Goal: Task Accomplishment & Management: Complete application form

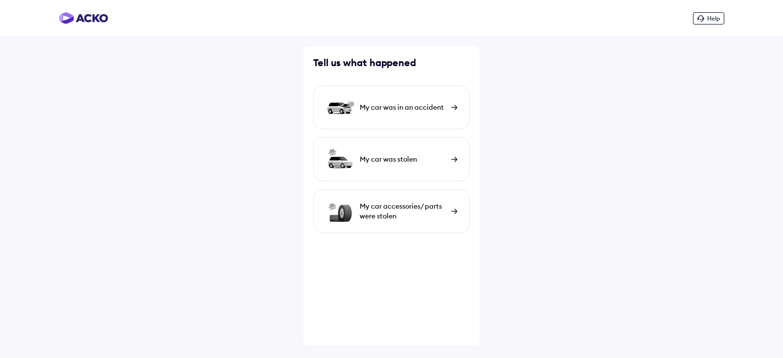
click at [422, 109] on div "My car was in an accident" at bounding box center [403, 107] width 87 height 10
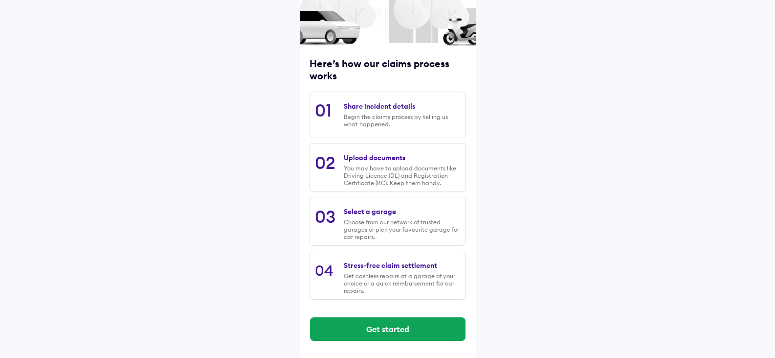
scroll to position [81, 0]
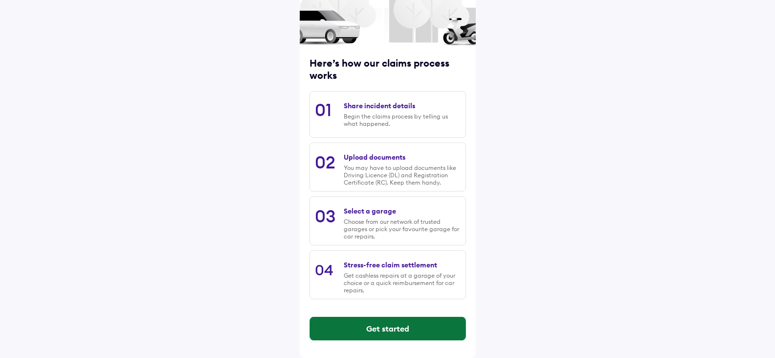
click at [401, 328] on button "Get started" at bounding box center [388, 328] width 156 height 23
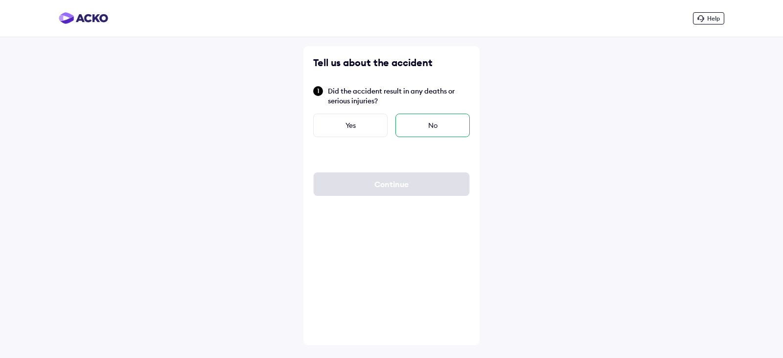
click at [433, 126] on div "No" at bounding box center [432, 124] width 74 height 23
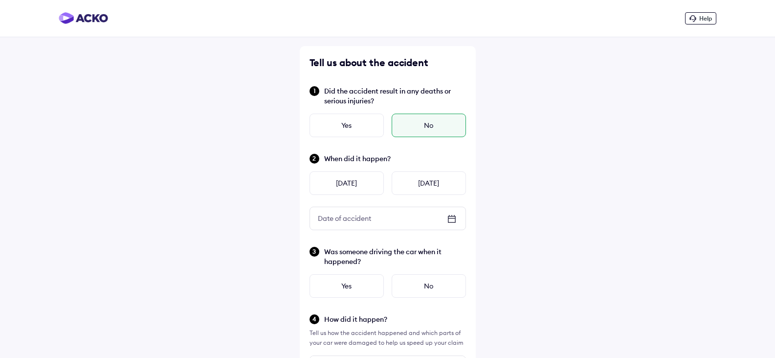
click at [451, 218] on icon at bounding box center [451, 218] width 7 height 1
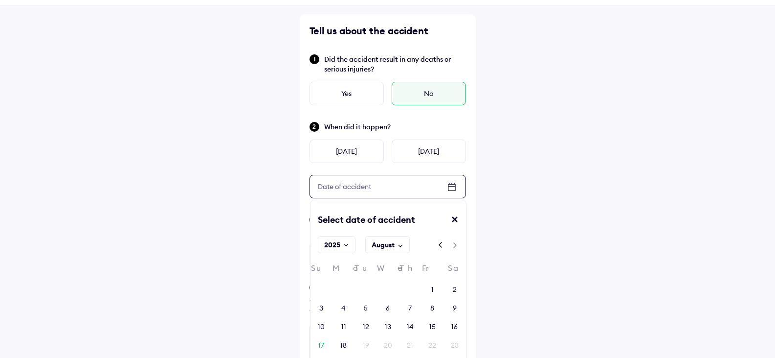
scroll to position [49, 0]
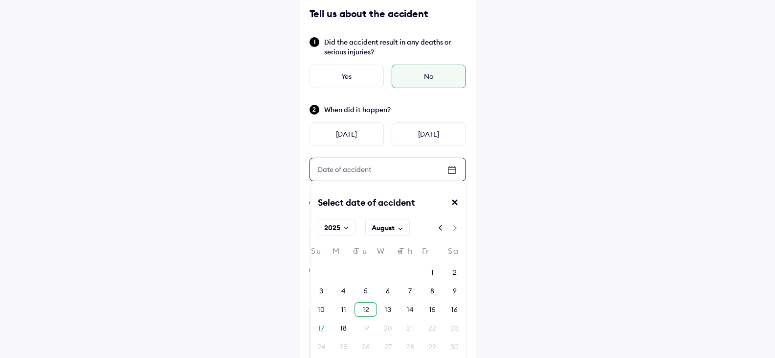
click at [367, 309] on div "12" at bounding box center [366, 309] width 6 height 10
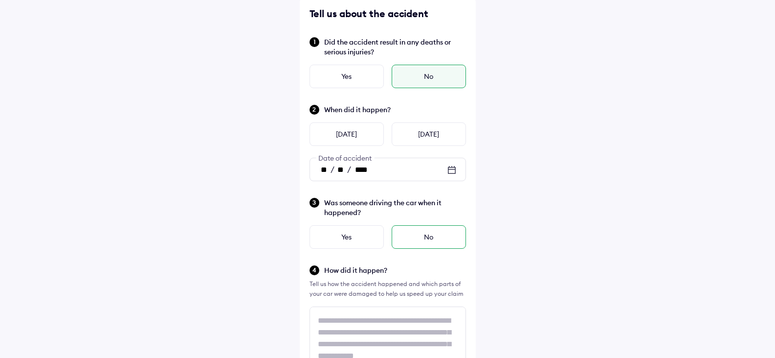
click at [417, 238] on div "No" at bounding box center [429, 236] width 74 height 23
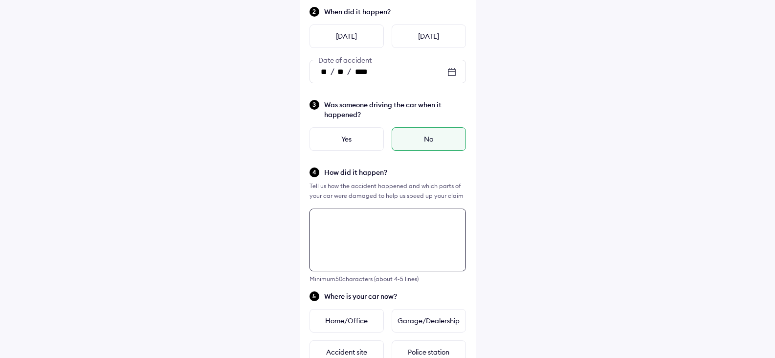
click at [388, 229] on textarea at bounding box center [388, 239] width 157 height 63
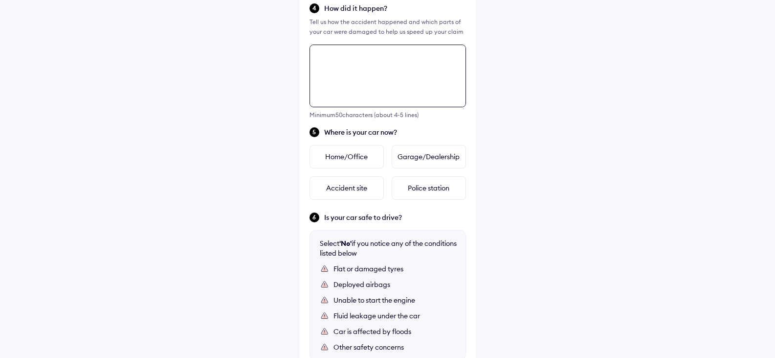
scroll to position [355, 0]
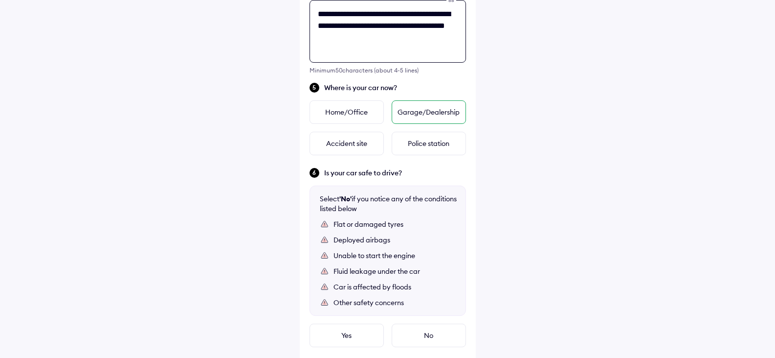
type textarea "**********"
click at [425, 111] on div "Garage/Dealership" at bounding box center [429, 111] width 74 height 23
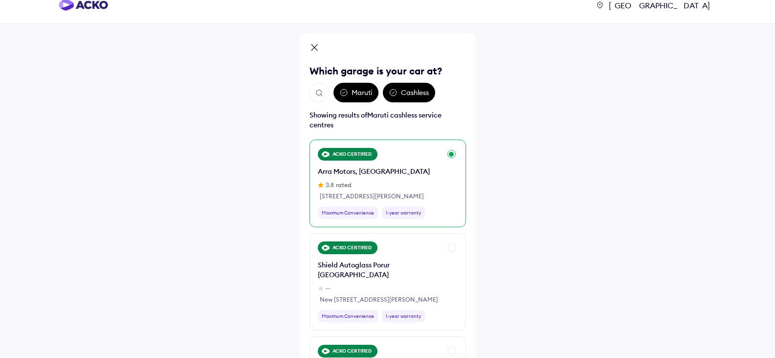
scroll to position [0, 0]
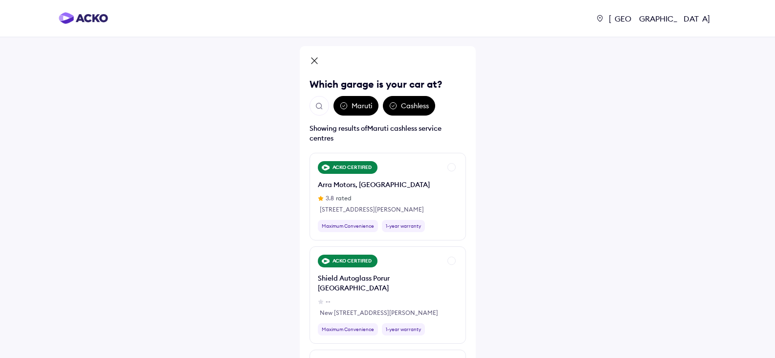
click at [317, 105] on img "Open search" at bounding box center [319, 106] width 9 height 9
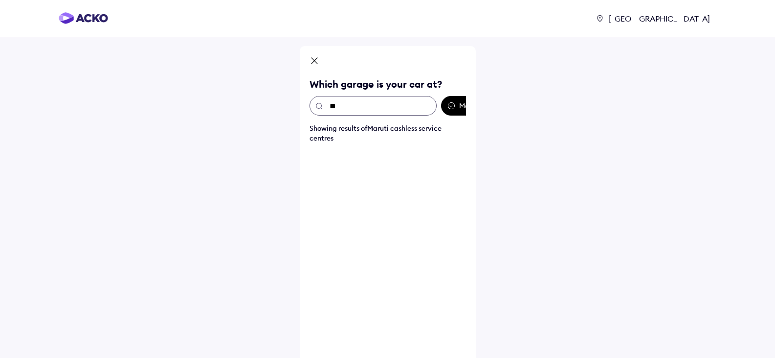
type input "*"
type input "***"
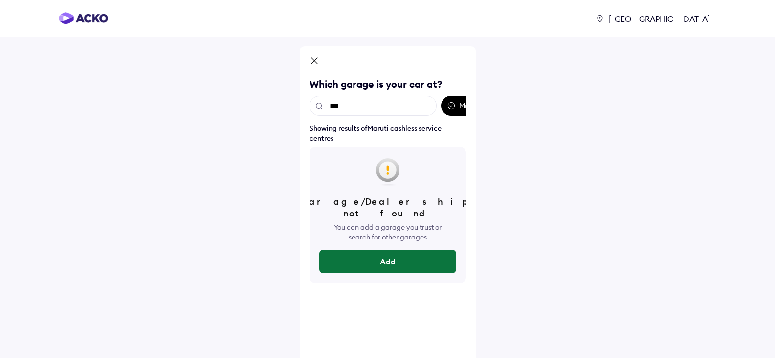
click at [382, 249] on button "Add" at bounding box center [387, 260] width 137 height 23
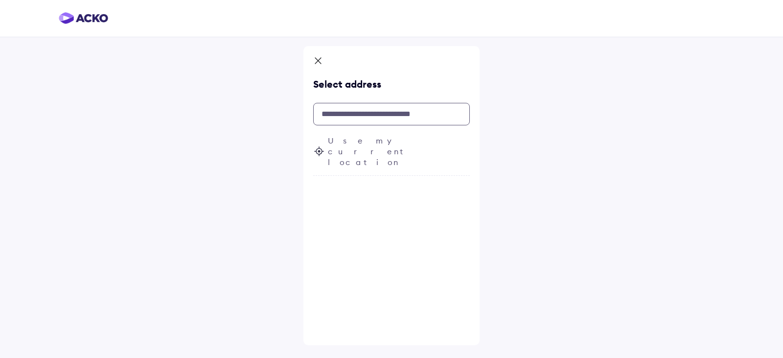
click at [350, 119] on input "text" at bounding box center [391, 114] width 157 height 23
click at [340, 141] on span "Use my current location" at bounding box center [399, 151] width 142 height 32
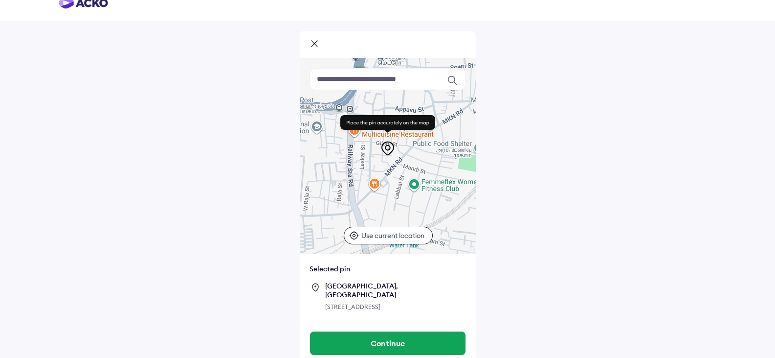
scroll to position [23, 0]
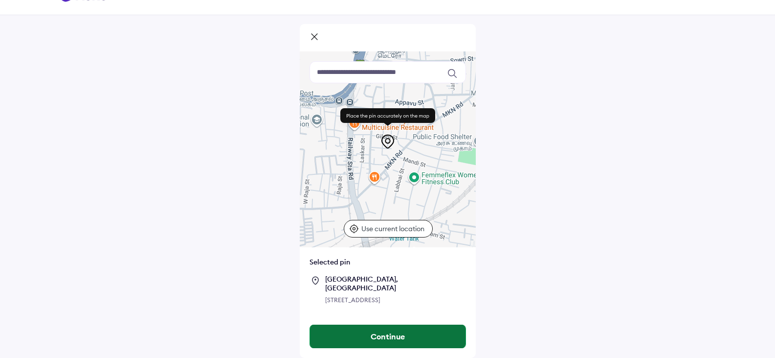
click at [387, 332] on button "Continue" at bounding box center [388, 335] width 156 height 23
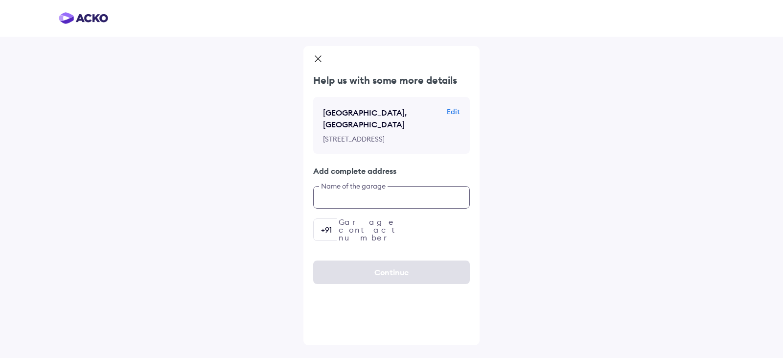
click at [371, 199] on input "text" at bounding box center [391, 197] width 157 height 23
type input "****"
click at [375, 233] on input "number" at bounding box center [391, 229] width 157 height 23
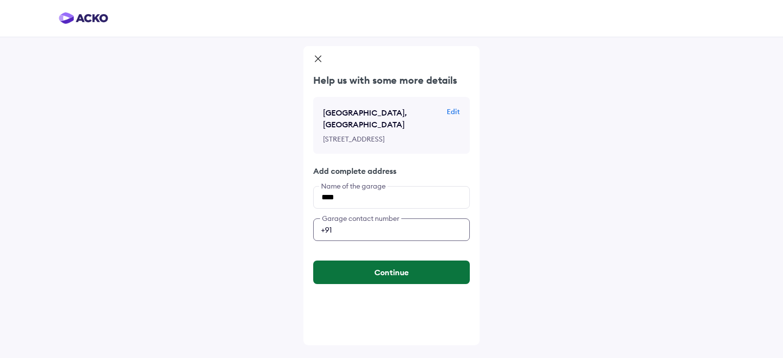
type input "**********"
click at [388, 271] on button "Continue" at bounding box center [391, 271] width 157 height 23
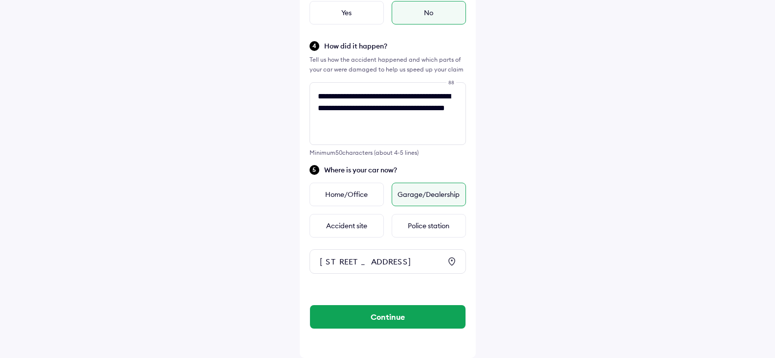
scroll to position [291, 0]
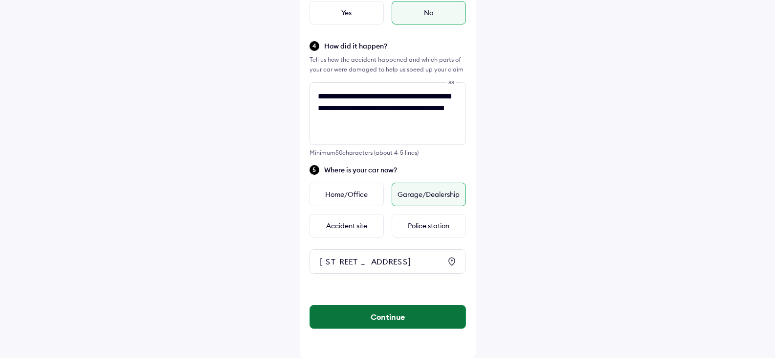
click at [382, 312] on button "Continue" at bounding box center [388, 316] width 156 height 23
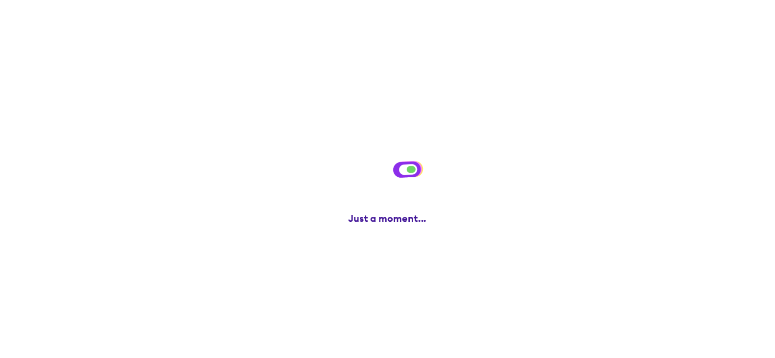
scroll to position [0, 0]
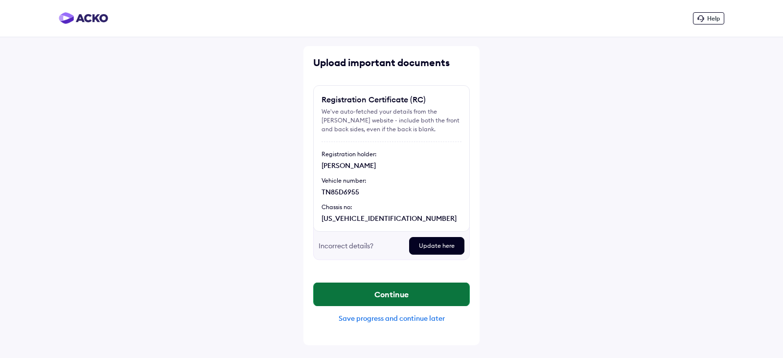
click at [396, 289] on button "Continue" at bounding box center [392, 293] width 156 height 23
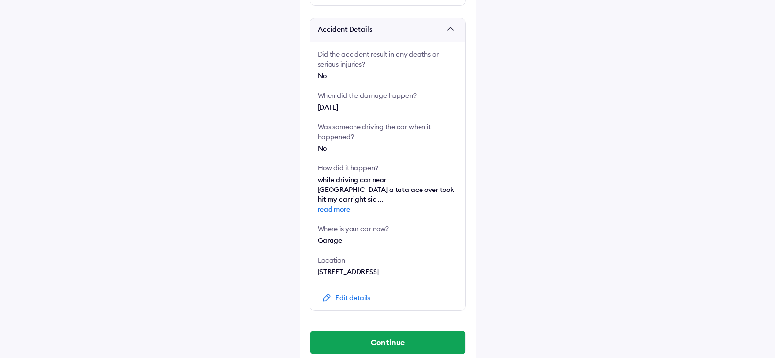
scroll to position [194, 0]
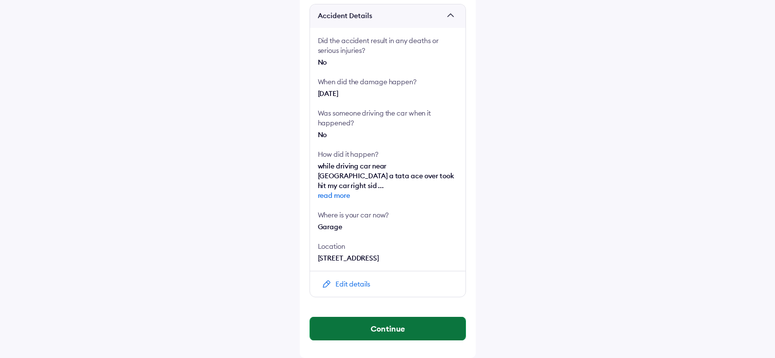
click at [407, 322] on button "Continue" at bounding box center [388, 328] width 156 height 23
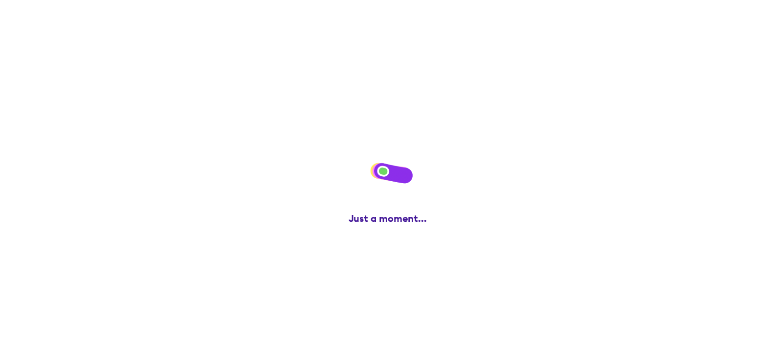
scroll to position [0, 0]
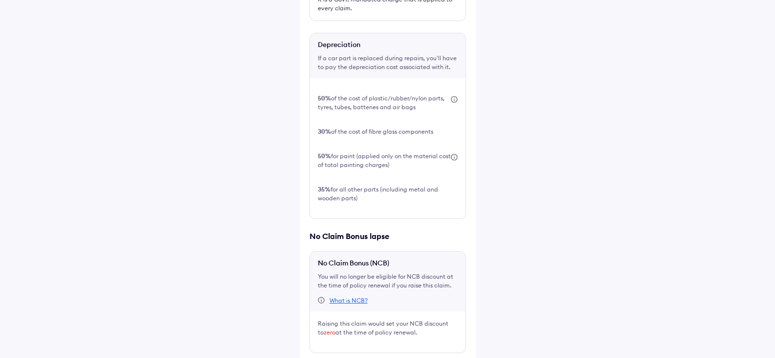
scroll to position [314, 0]
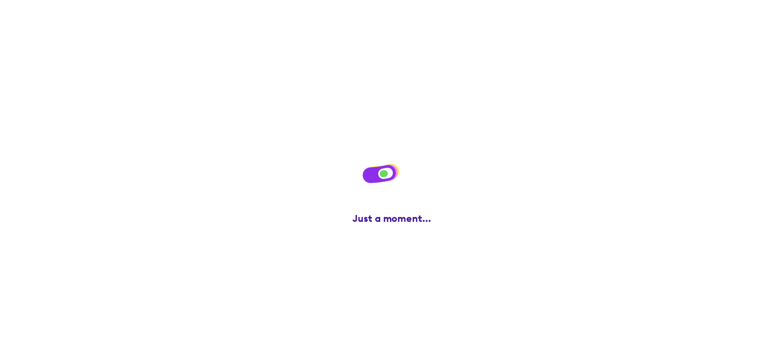
scroll to position [0, 0]
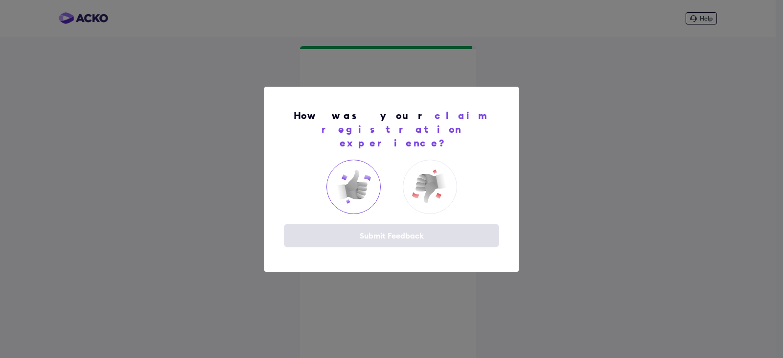
click at [362, 177] on img at bounding box center [353, 186] width 39 height 39
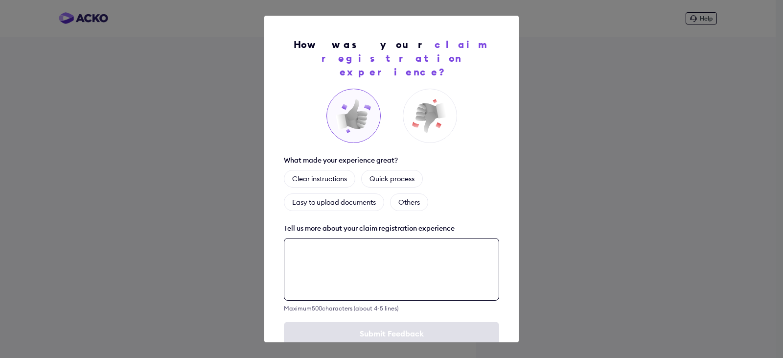
click at [413, 238] on textarea at bounding box center [391, 269] width 215 height 63
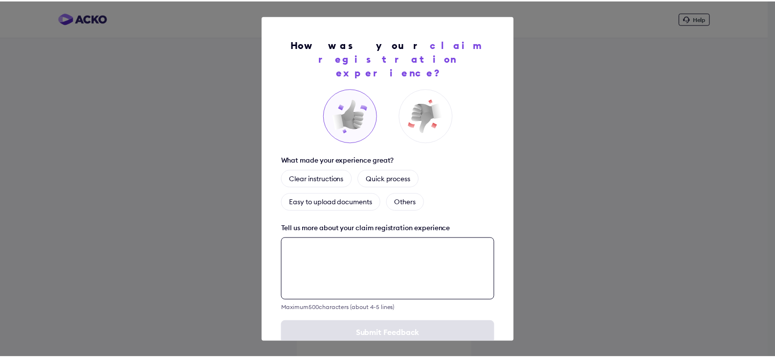
scroll to position [14, 0]
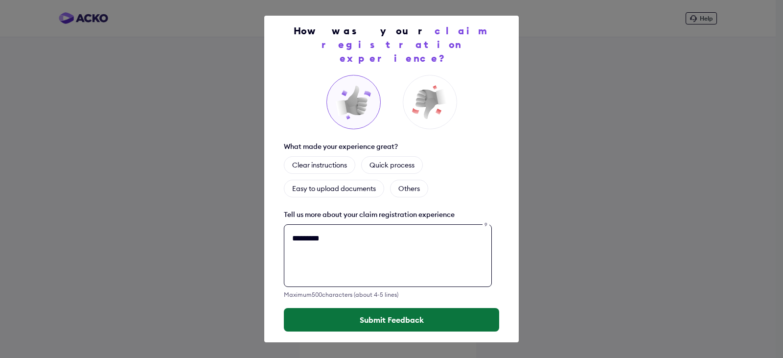
type textarea "*********"
click at [384, 308] on button "Submit Feedback" at bounding box center [391, 319] width 215 height 23
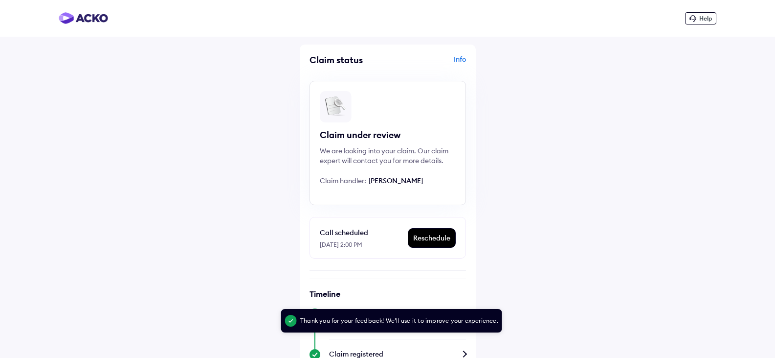
click at [464, 57] on div "Info" at bounding box center [428, 63] width 76 height 19
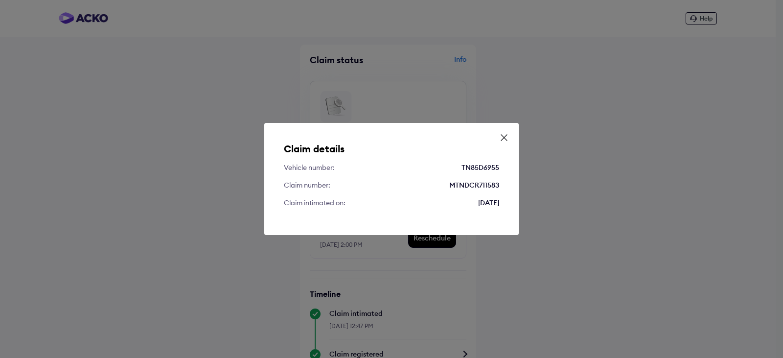
click at [501, 136] on icon at bounding box center [504, 138] width 10 height 10
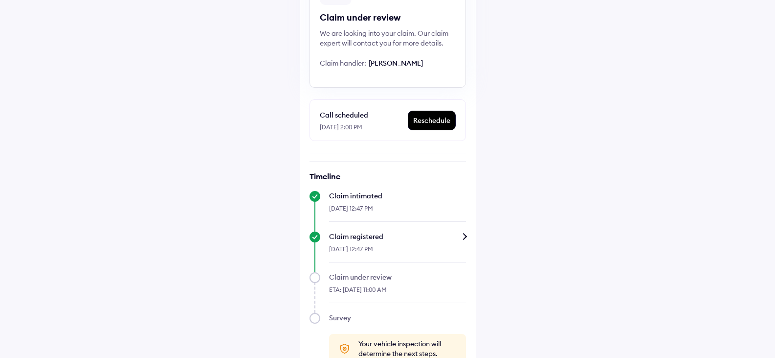
scroll to position [142, 0]
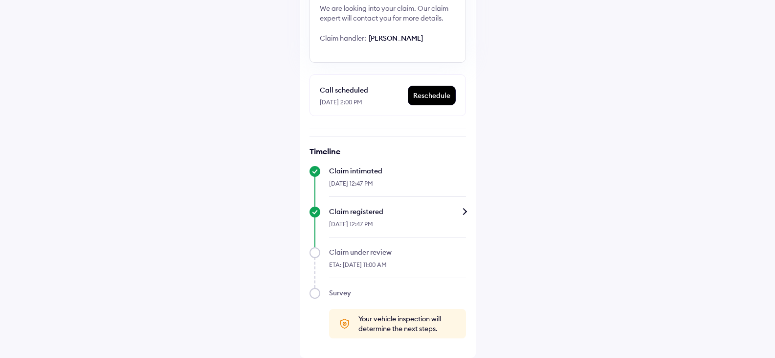
click at [360, 177] on div "[DATE] 12:47 PM" at bounding box center [397, 186] width 137 height 21
click at [468, 211] on div "Claim status Info Claim under review We are looking into your claim. Our claim …" at bounding box center [388, 129] width 176 height 455
click at [465, 211] on div "Claim registered" at bounding box center [397, 211] width 137 height 10
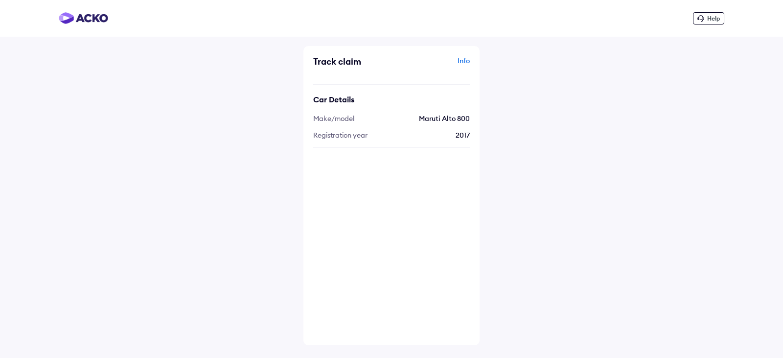
click at [464, 60] on div "Info" at bounding box center [432, 65] width 76 height 19
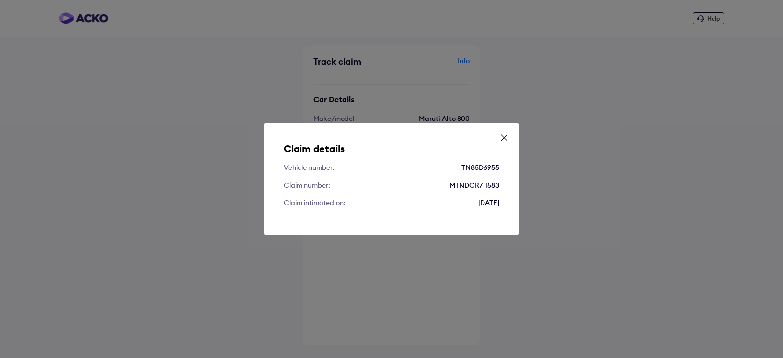
click at [499, 139] on icon at bounding box center [504, 138] width 10 height 10
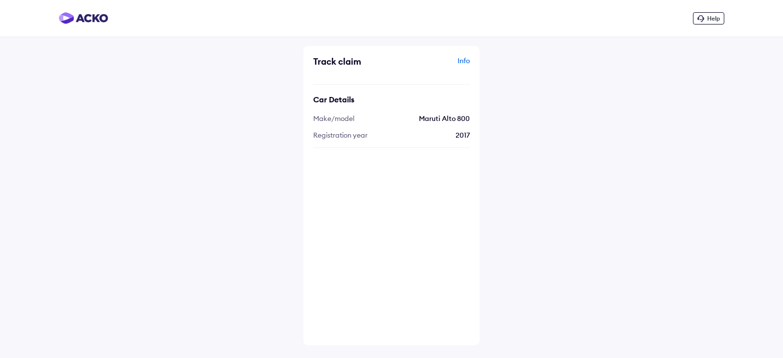
click at [361, 136] on span "Registration year" at bounding box center [340, 135] width 54 height 9
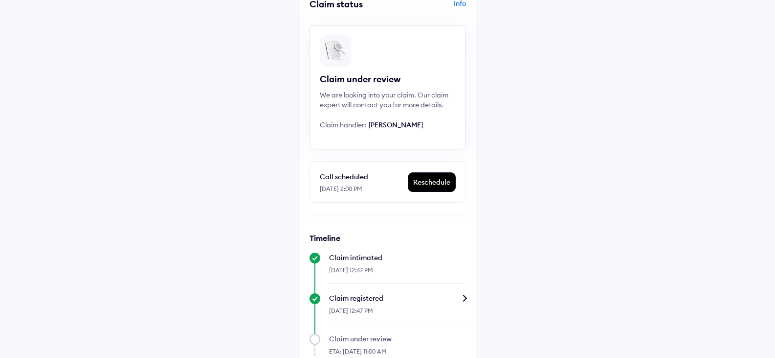
scroll to position [142, 0]
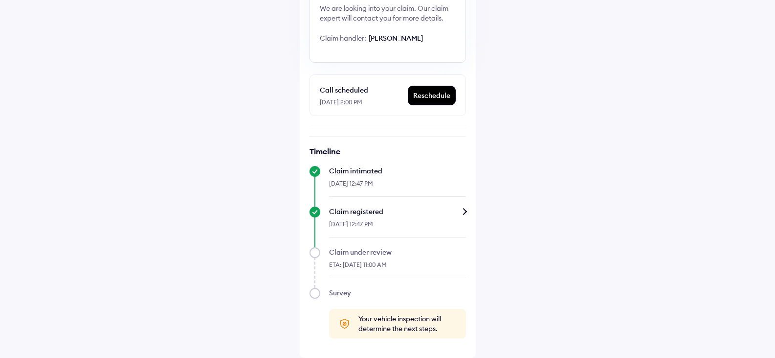
click at [373, 181] on div "[DATE] 12:47 PM" at bounding box center [397, 186] width 137 height 21
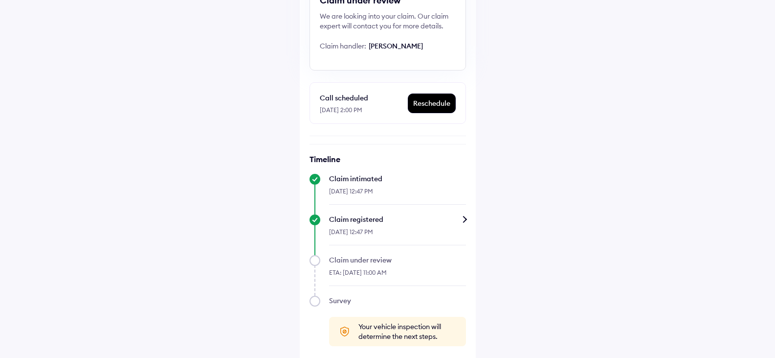
scroll to position [0, 0]
